Goal: Task Accomplishment & Management: Use online tool/utility

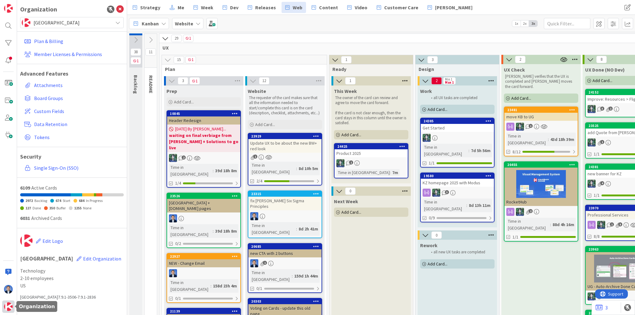
click at [11, 309] on img at bounding box center [8, 307] width 9 height 9
click at [72, 28] on div "Plan & Billing Member Licenses & Permissions Advanced Features Attachments Boar…" at bounding box center [72, 104] width 104 height 153
click at [76, 21] on span "[GEOGRAPHIC_DATA]" at bounding box center [71, 22] width 76 height 9
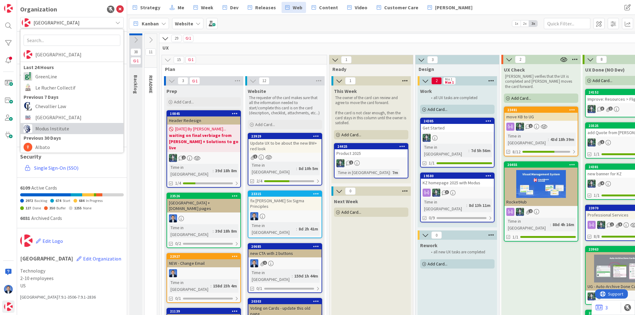
click at [69, 128] on span "Modus Institute" at bounding box center [77, 128] width 85 height 9
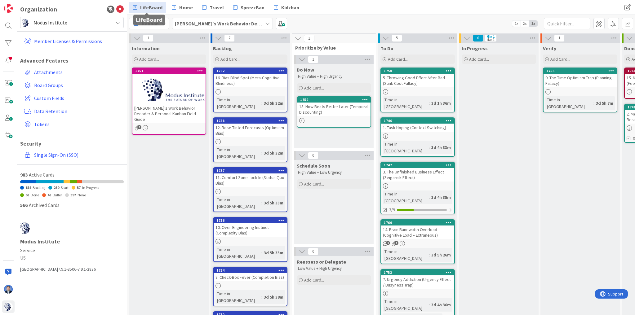
click at [156, 5] on span "LifeBoard" at bounding box center [151, 7] width 22 height 7
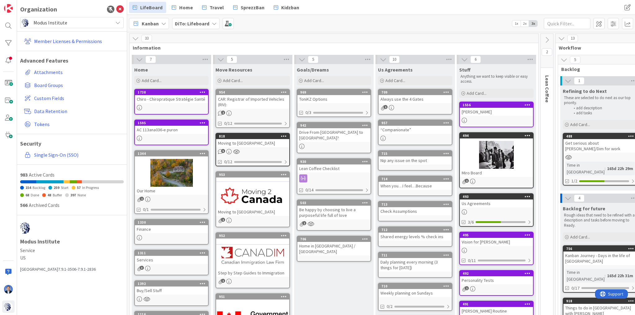
click at [480, 114] on div "[PERSON_NAME]" at bounding box center [496, 112] width 73 height 8
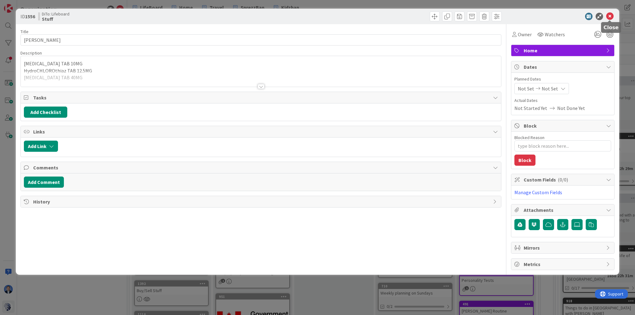
click at [610, 16] on icon at bounding box center [609, 16] width 7 height 7
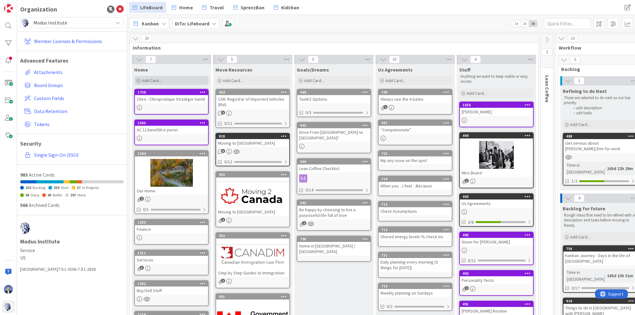
click at [173, 80] on div "Add Card..." at bounding box center [171, 80] width 74 height 9
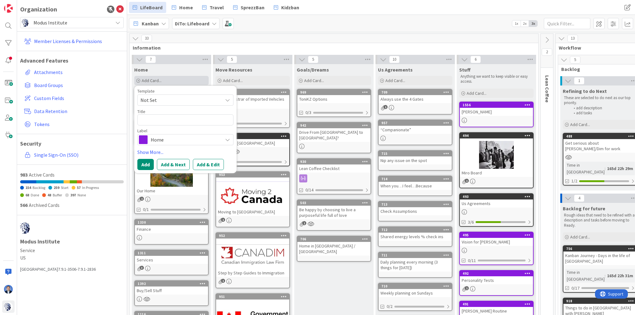
type textarea "x"
type textarea "Pr"
type textarea "x"
type textarea "Pri"
type textarea "x"
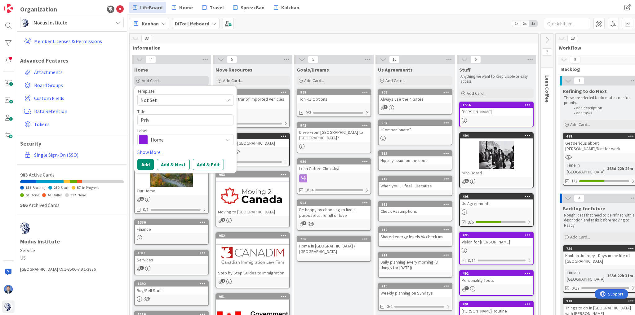
type textarea "[PERSON_NAME]"
type textarea "x"
type textarea "Privat"
type textarea "x"
type textarea "Private"
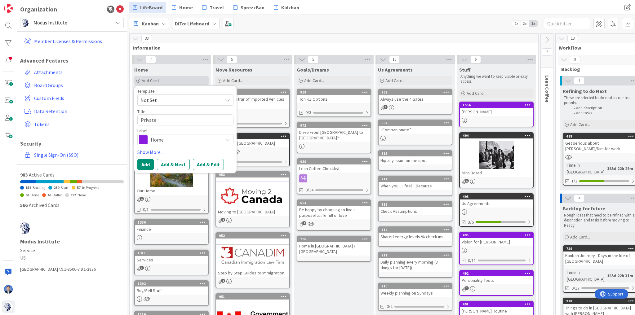
type textarea "x"
type textarea "Private"
type textarea "x"
type textarea "Private e"
type textarea "x"
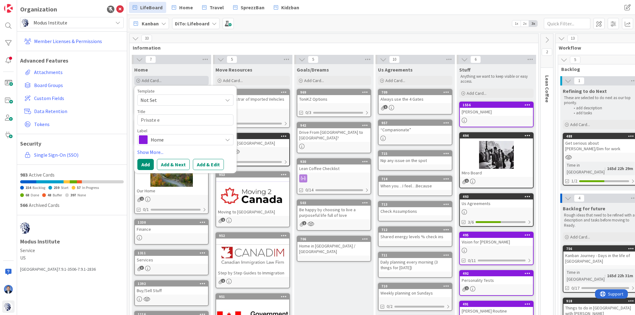
type textarea "Private ed"
type textarea "x"
type textarea "Private edi"
type textarea "x"
type textarea "Private edic"
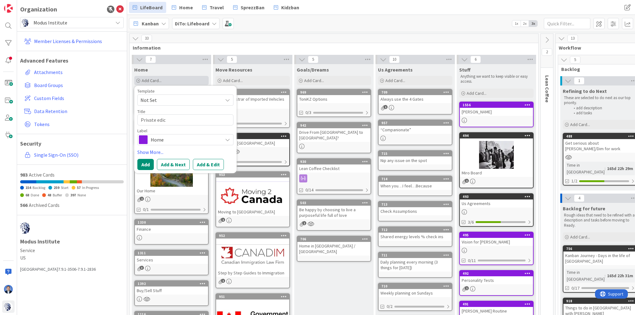
type textarea "x"
type textarea "Private edica"
type textarea "x"
type textarea "Private edical"
type textarea "x"
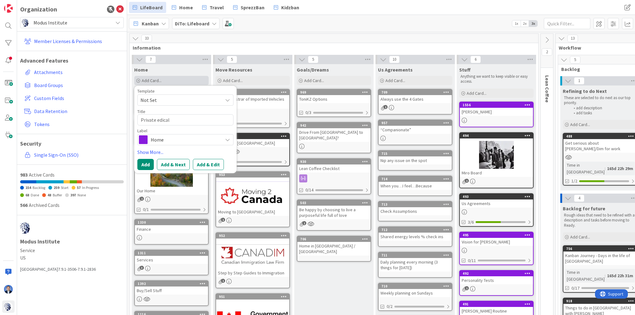
type textarea "Private edica"
type textarea "x"
type textarea "Private edic"
type textarea "x"
type textarea "Private edi"
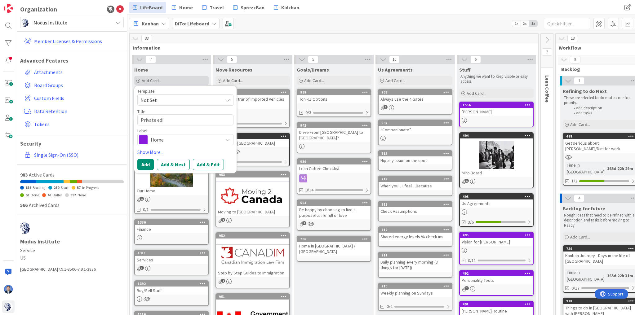
type textarea "x"
type textarea "Private ed"
type textarea "x"
type textarea "Private e"
type textarea "x"
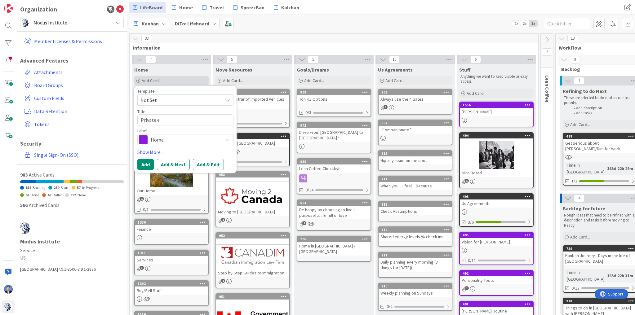
type textarea "Private"
type textarea "x"
type textarea "Private M"
type textarea "x"
type textarea "Private Me"
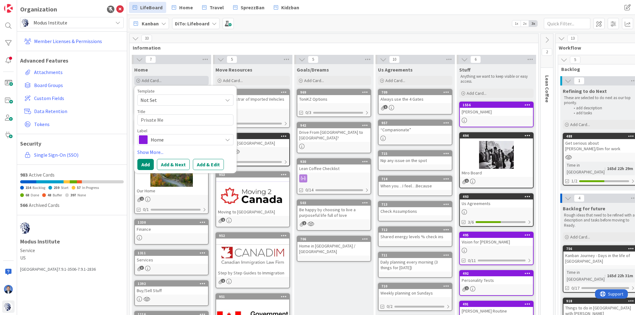
type textarea "x"
type textarea "Private Med"
type textarea "x"
type textarea "Private Medi"
type textarea "x"
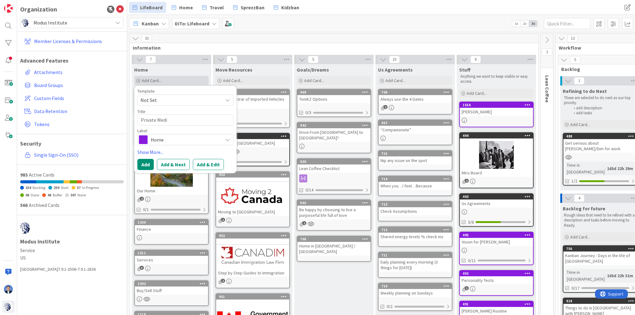
type textarea "Private Medic"
type textarea "x"
type textarea "Private Medica"
type textarea "x"
type textarea "Private Medical"
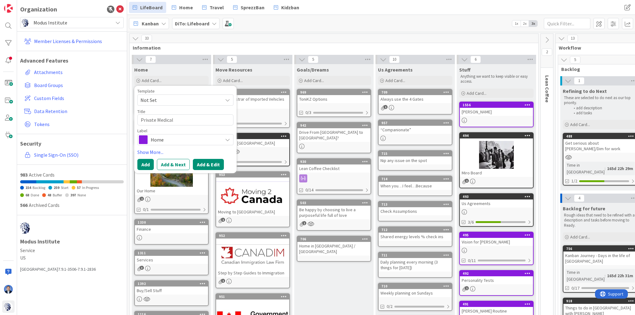
type textarea "x"
type textarea "Private Medical"
type textarea "x"
type textarea "Private Medical i"
type textarea "x"
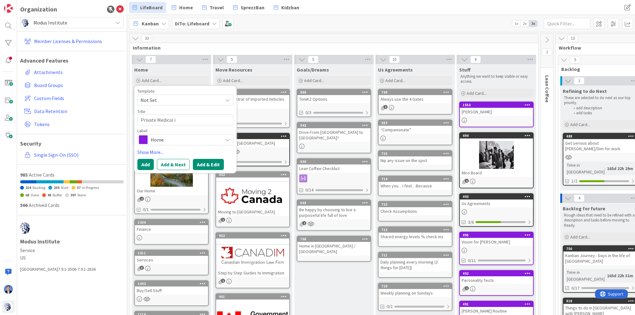
type textarea "Private Medical in"
type textarea "x"
type textarea "Private Medical in"
type textarea "x"
type textarea "Private Medical in [GEOGRAPHIC_DATA]"
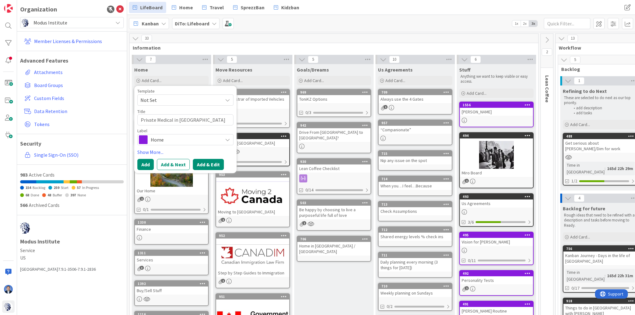
type textarea "x"
type textarea "Private Medical in Can"
type textarea "x"
type textarea "Private Medical in [GEOGRAPHIC_DATA]"
type textarea "x"
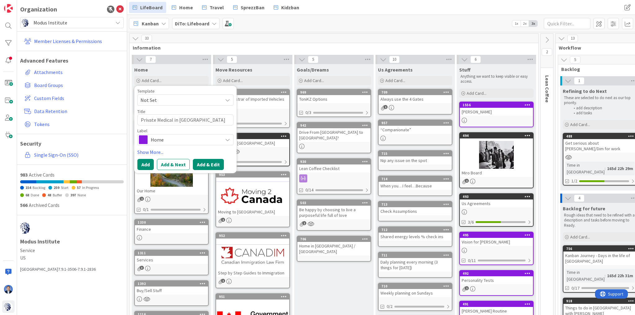
type textarea "Private Medical in [GEOGRAPHIC_DATA]"
type textarea "x"
type textarea "Private Medical in [GEOGRAPHIC_DATA]"
type textarea "x"
type textarea "Private Medical in [GEOGRAPHIC_DATA]"
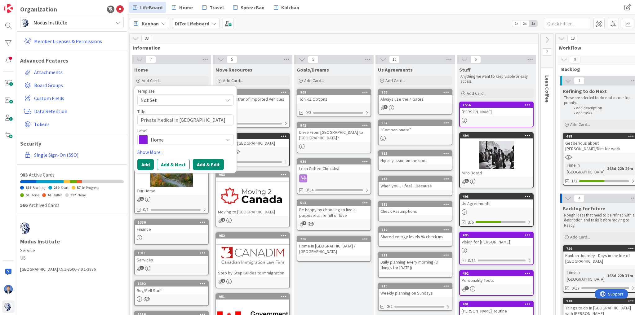
type textarea "x"
type textarea "Private Medical in [GEOGRAPHIC_DATA]"
type textarea "x"
type textarea "Private Medical in Can"
type textarea "x"
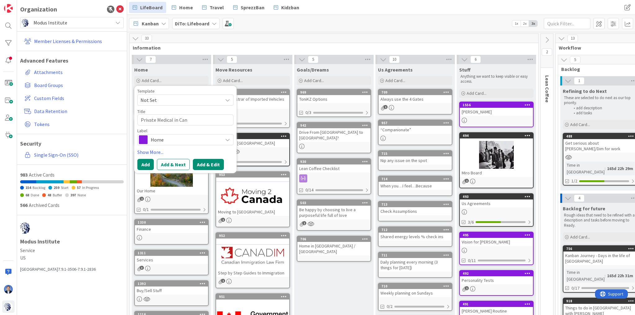
type textarea "Private Medical in [GEOGRAPHIC_DATA]"
type textarea "x"
type textarea "Private Medical in [GEOGRAPHIC_DATA]"
type textarea "x"
type textarea "Private Medical in [GEOGRAPHIC_DATA]"
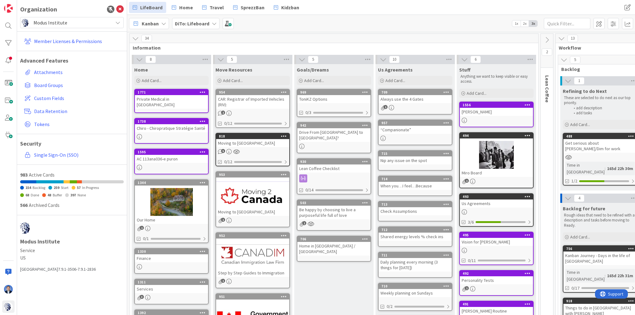
click at [188, 102] on div "Private Medical in [GEOGRAPHIC_DATA]" at bounding box center [171, 102] width 73 height 14
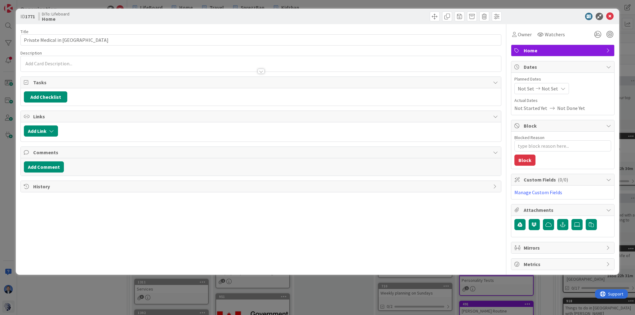
click at [109, 64] on p at bounding box center [261, 63] width 474 height 7
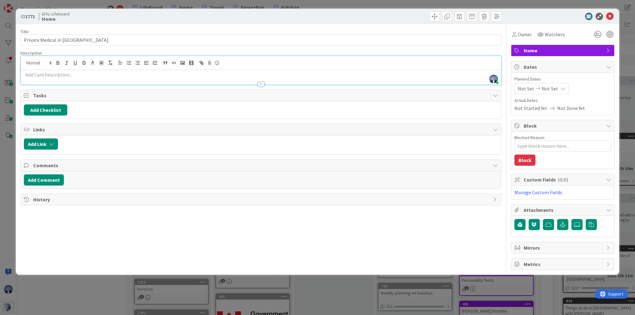
click at [179, 77] on p at bounding box center [261, 74] width 474 height 7
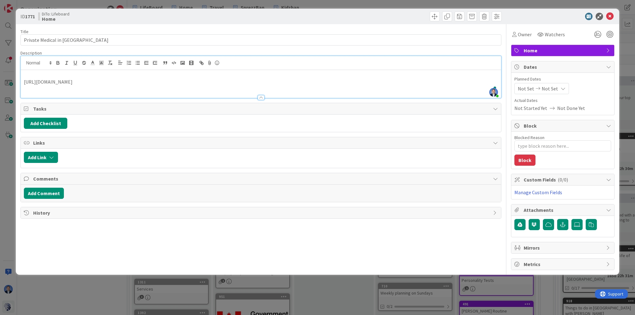
type textarea "x"
